Goal: Complete application form

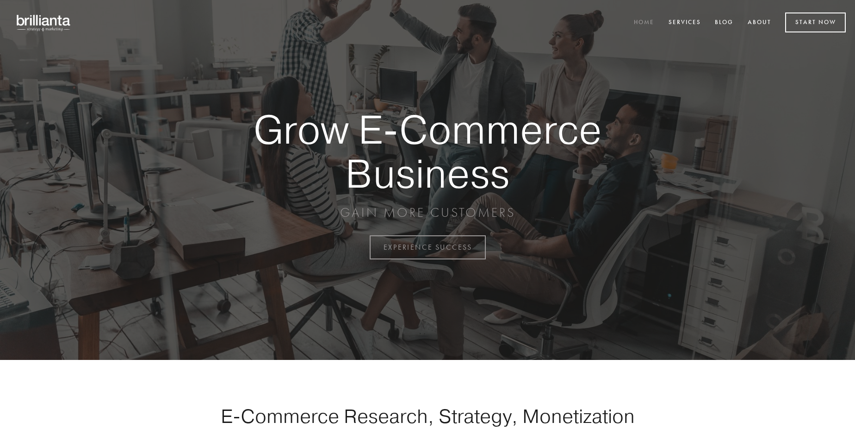
scroll to position [2426, 0]
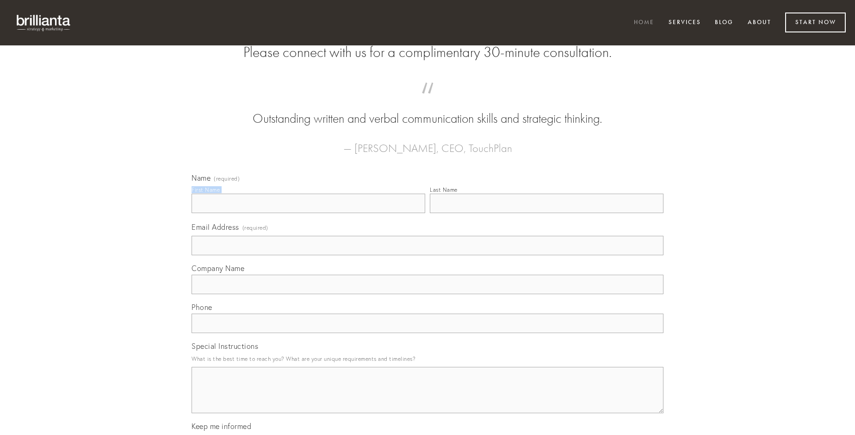
type input "[PERSON_NAME]"
click at [546, 213] on input "Last Name" at bounding box center [547, 202] width 234 height 19
type input "[PERSON_NAME]"
click at [428, 255] on input "Email Address (required)" at bounding box center [428, 245] width 472 height 19
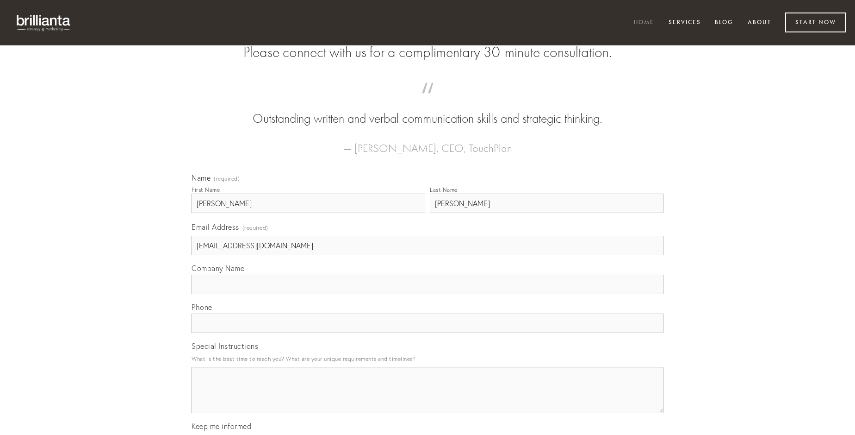
type input "[EMAIL_ADDRESS][DOMAIN_NAME]"
click at [428, 294] on input "Company Name" at bounding box center [428, 283] width 472 height 19
type input "ad"
click at [428, 333] on input "text" at bounding box center [428, 322] width 472 height 19
click at [428, 398] on textarea "Special Instructions" at bounding box center [428, 389] width 472 height 46
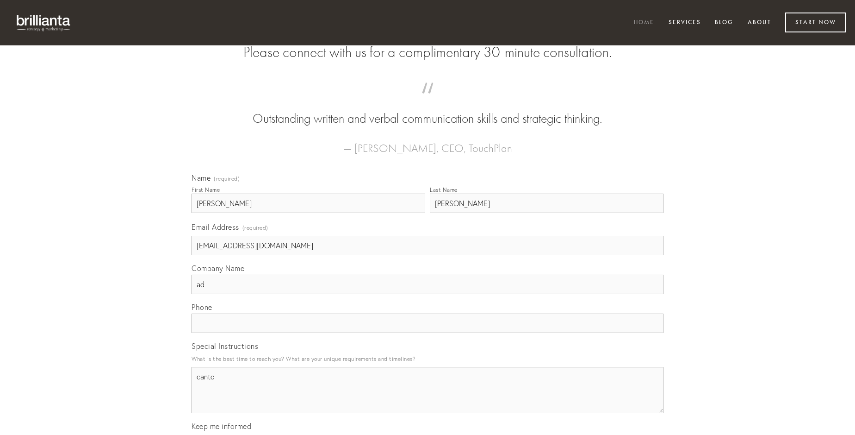
type textarea "canto"
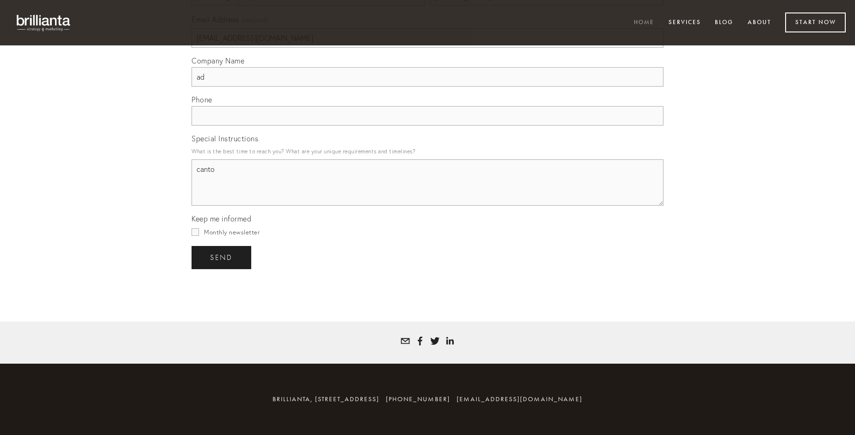
click at [222, 257] on span "send" at bounding box center [221, 257] width 23 height 8
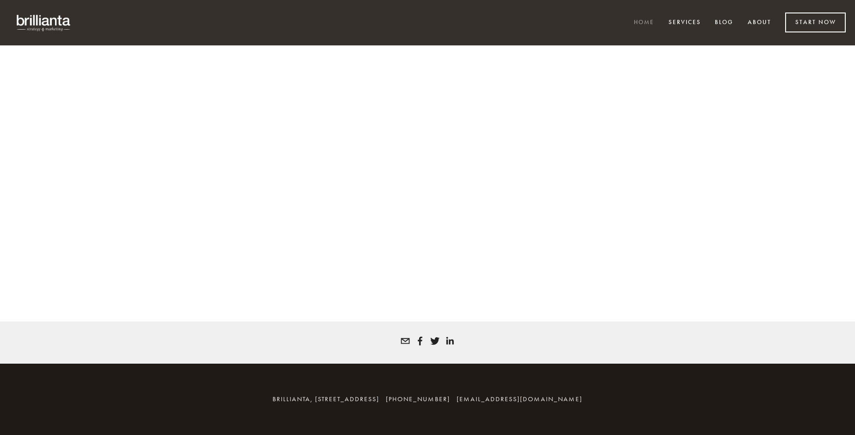
scroll to position [2413, 0]
